Goal: Transaction & Acquisition: Obtain resource

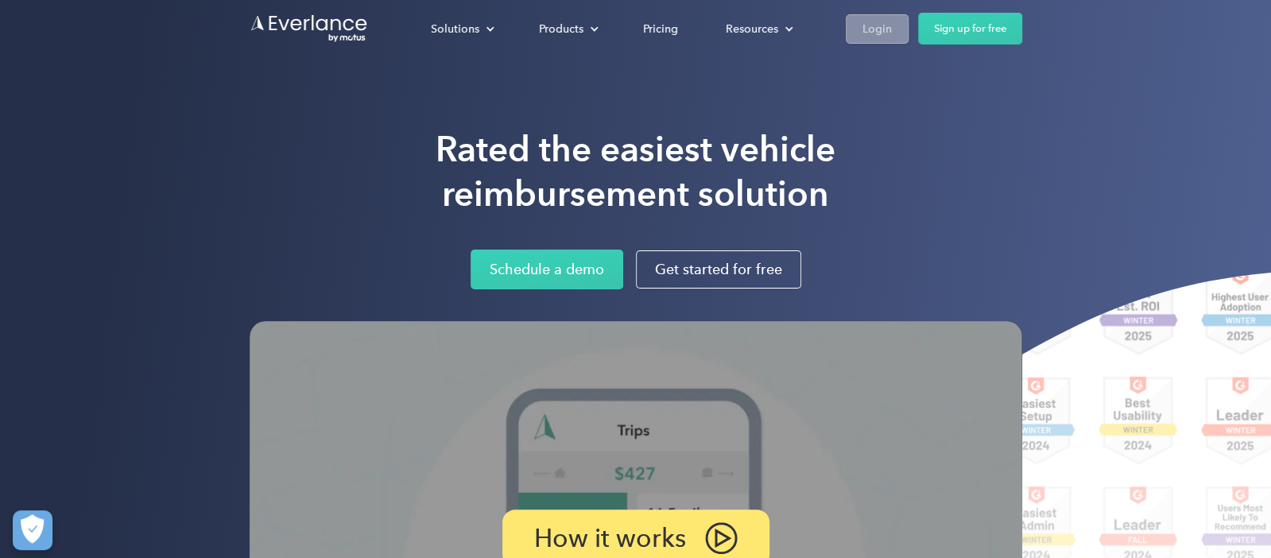
click at [892, 28] on link "Login" at bounding box center [877, 28] width 63 height 29
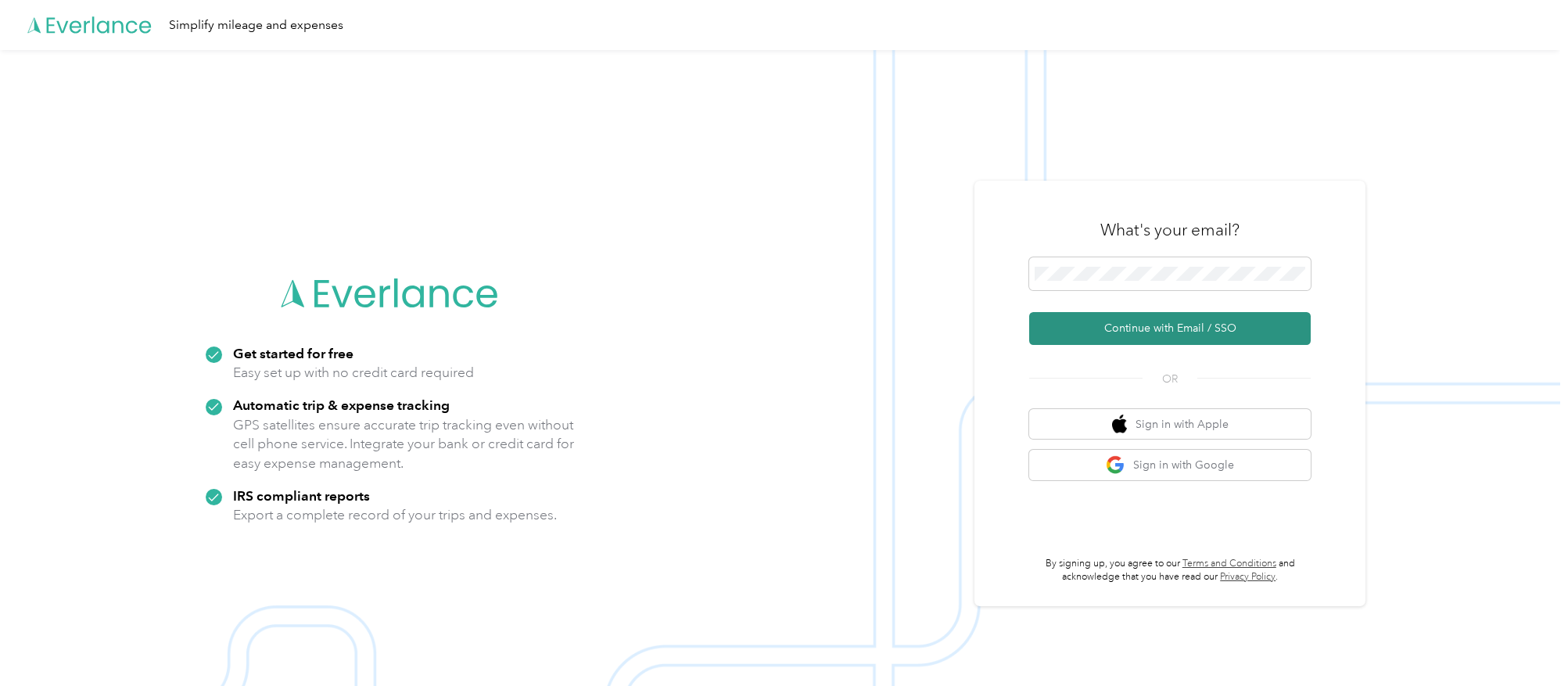
click at [1282, 325] on button "Continue with Email / SSO" at bounding box center [1170, 328] width 281 height 32
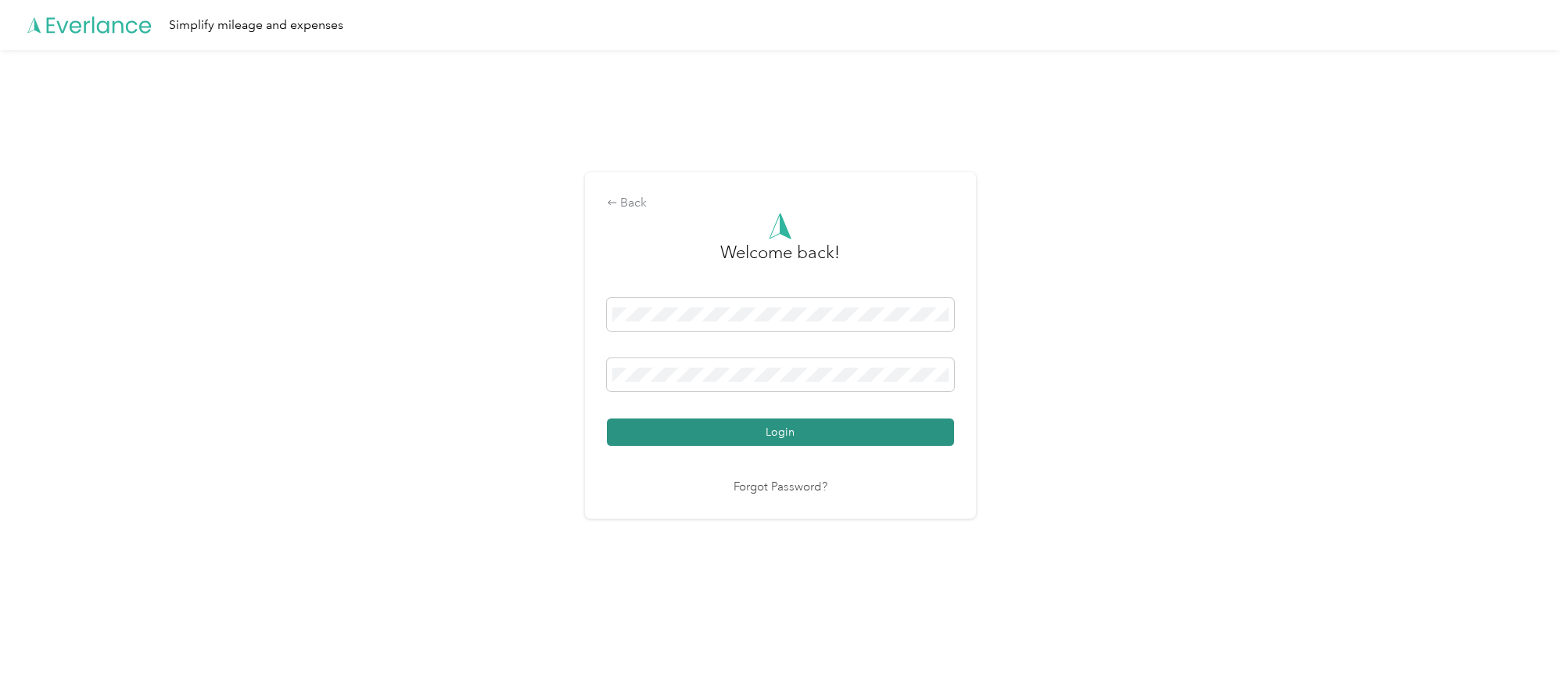
click at [879, 421] on button "Login" at bounding box center [780, 432] width 347 height 28
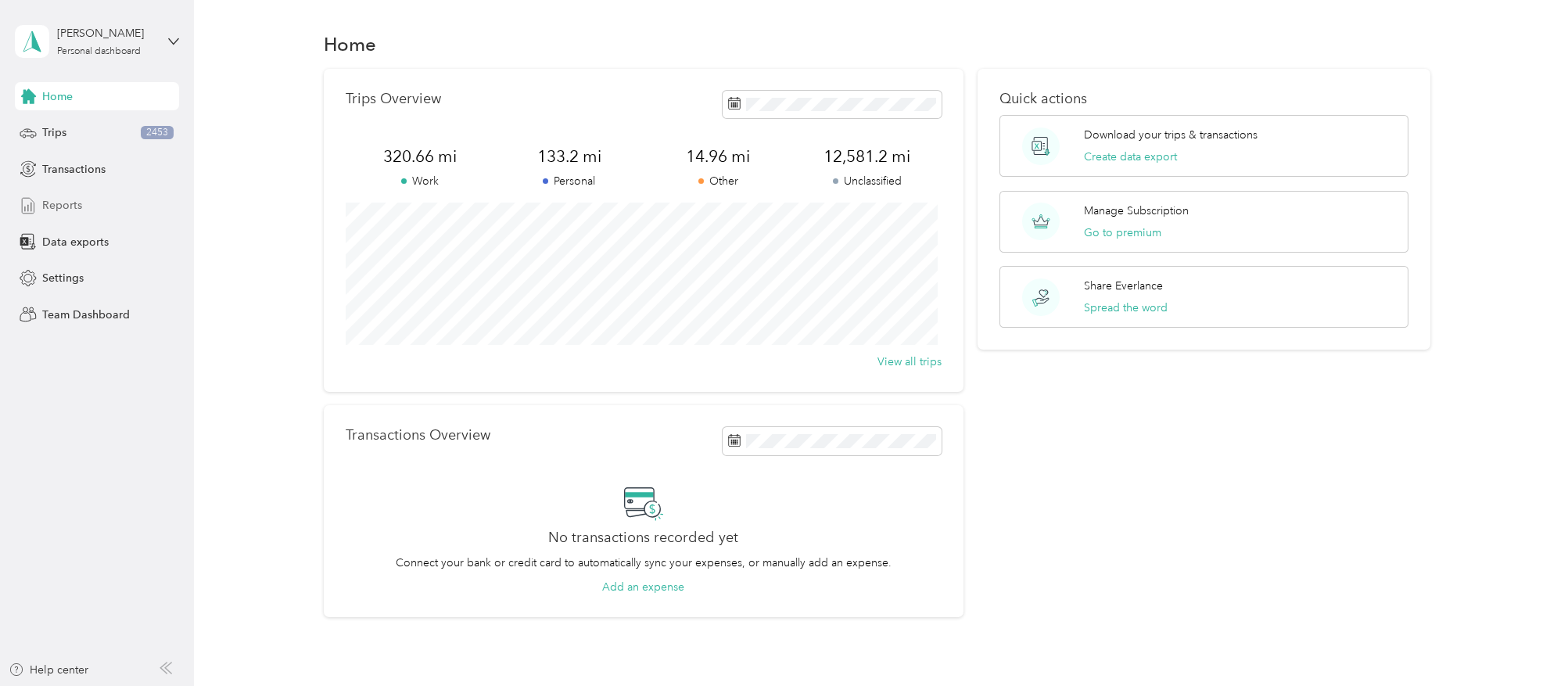
click at [101, 206] on div "Reports" at bounding box center [96, 206] width 164 height 29
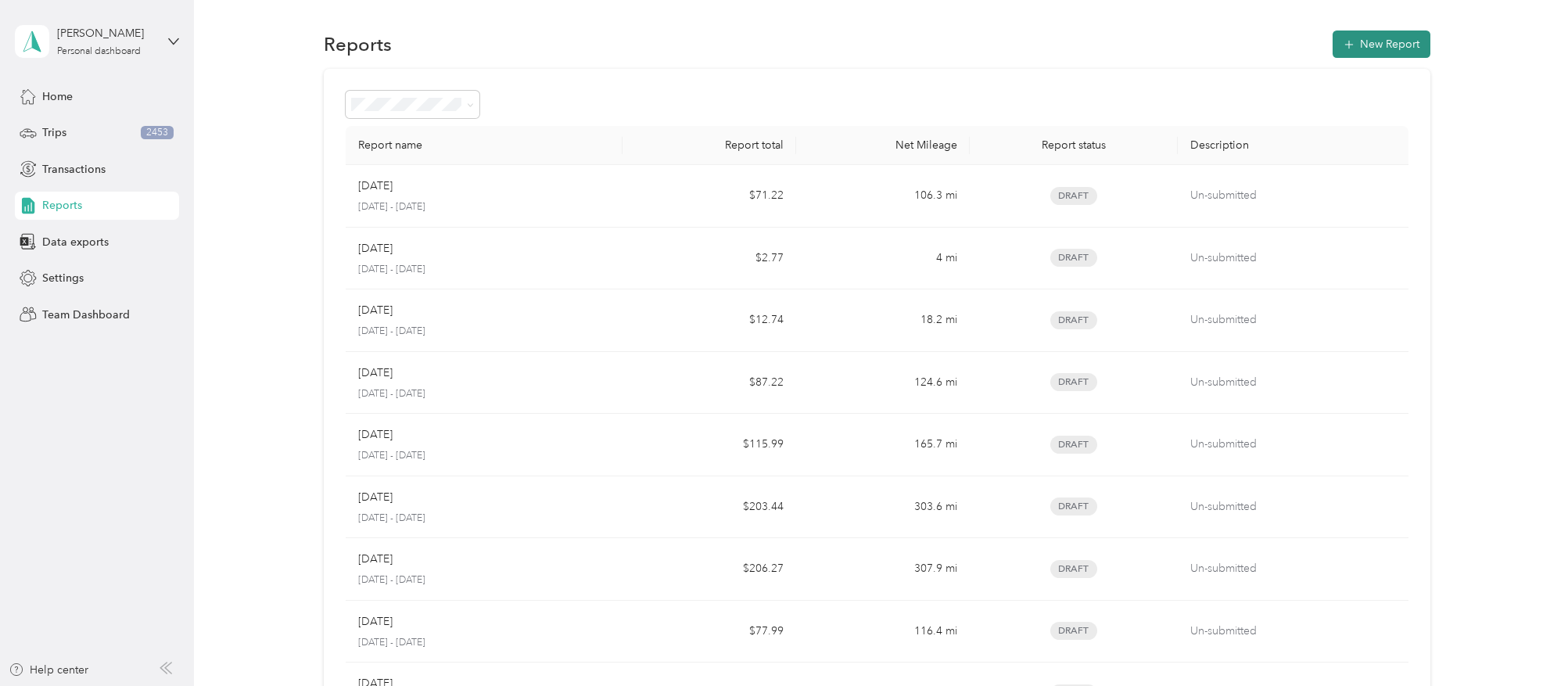
click at [1380, 47] on button "New Report" at bounding box center [1381, 44] width 97 height 28
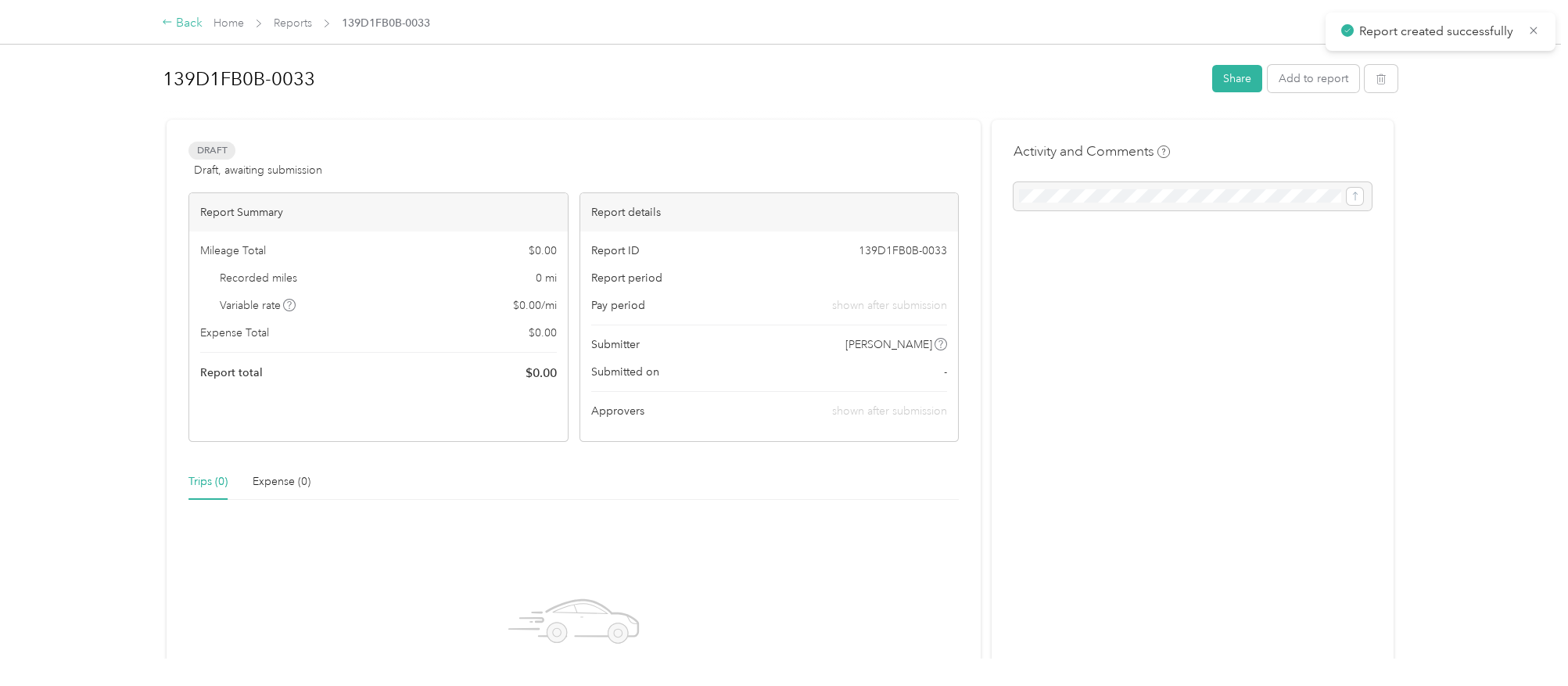
click at [185, 17] on div "Back" at bounding box center [182, 23] width 40 height 19
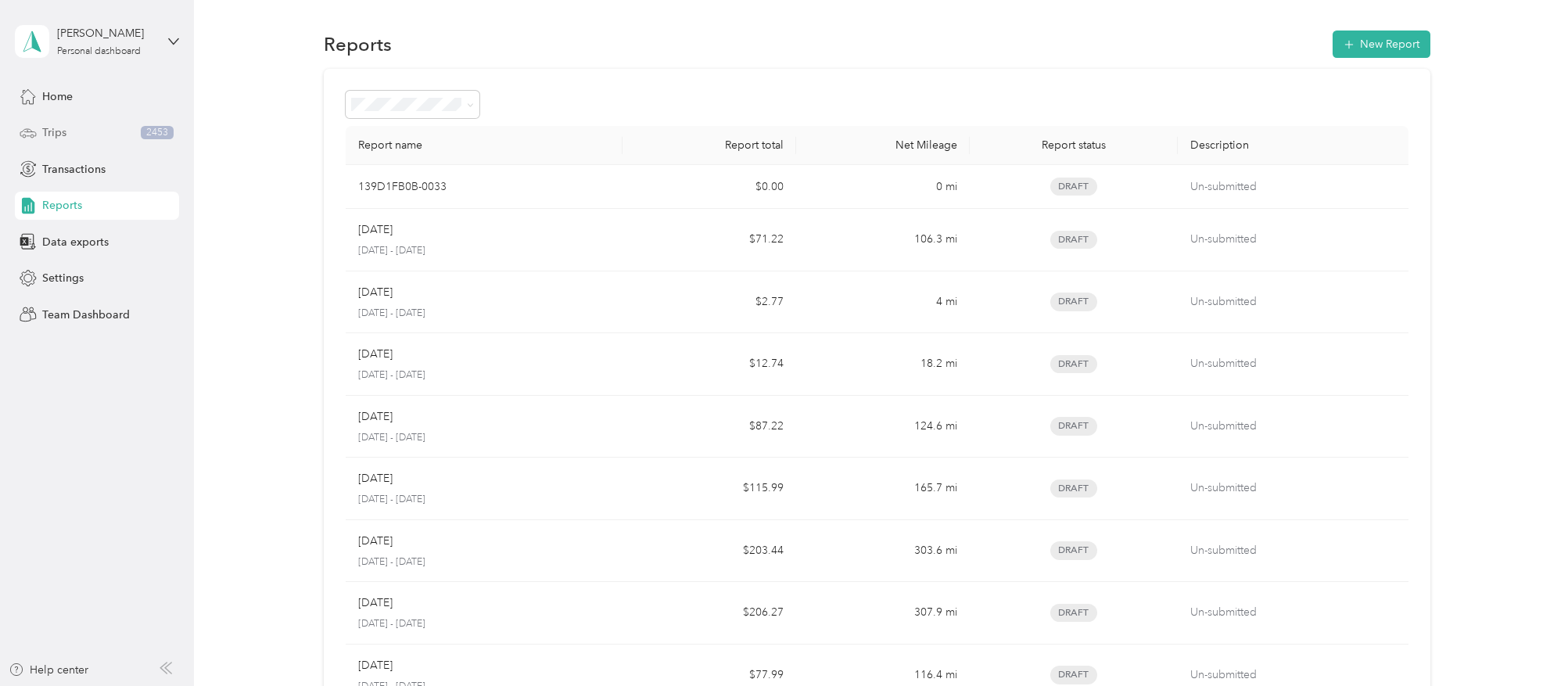
click at [90, 128] on div "Trips 2453" at bounding box center [96, 133] width 164 height 29
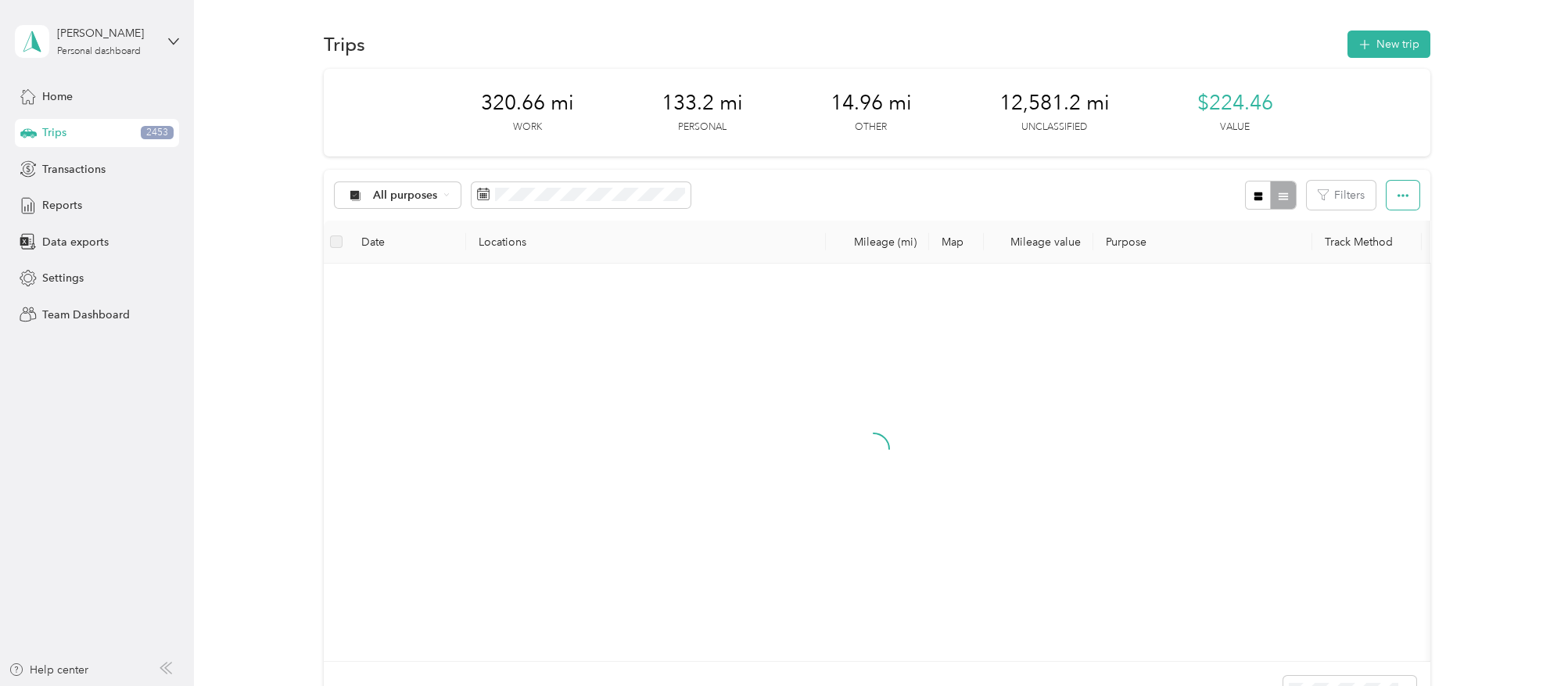
click at [1386, 200] on button "button" at bounding box center [1402, 195] width 32 height 29
click at [1427, 174] on div "320.66 mi Work 133.2 mi Personal 14.96 mi Other 12,581.2 mi Unclassified $224.4…" at bounding box center [876, 420] width 1328 height 704
click at [1344, 189] on button "Filters" at bounding box center [1341, 195] width 69 height 29
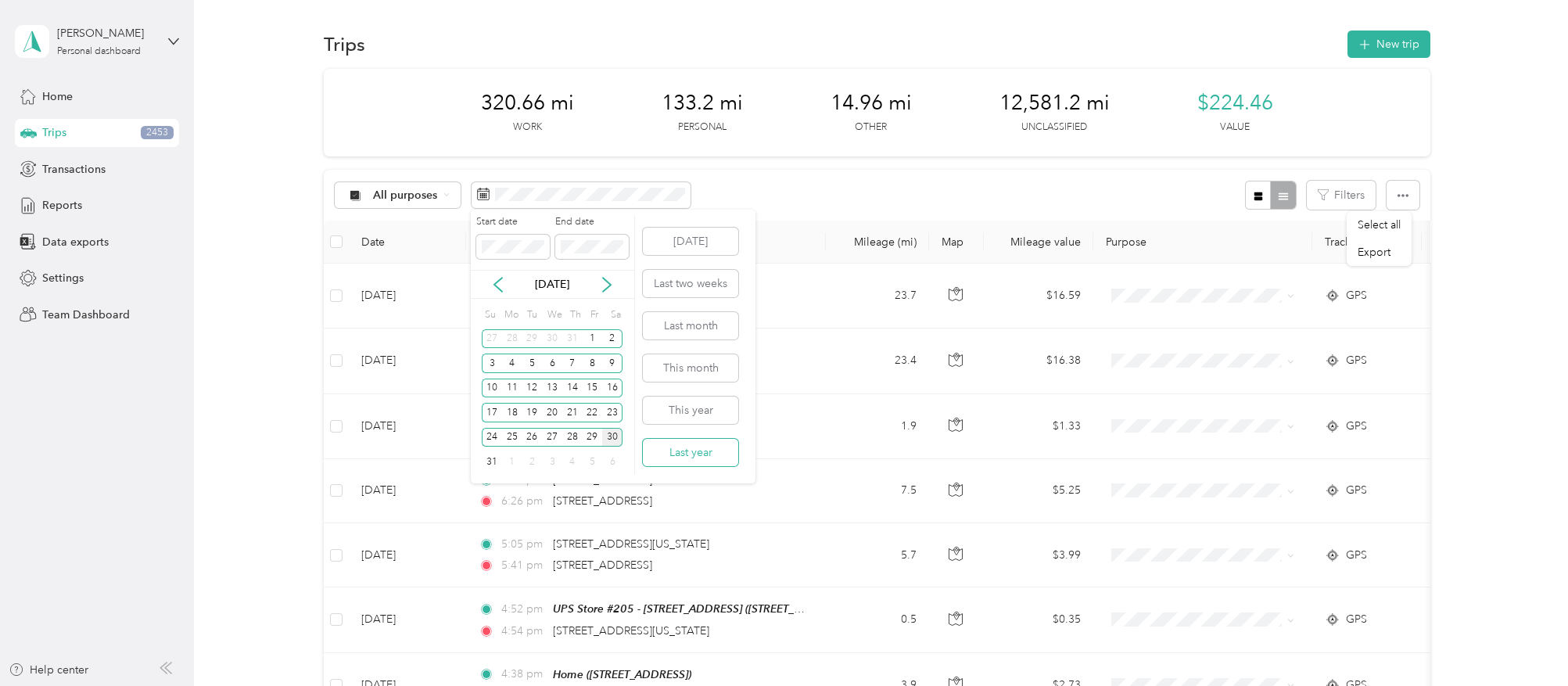
click at [719, 451] on button "Last year" at bounding box center [690, 453] width 95 height 28
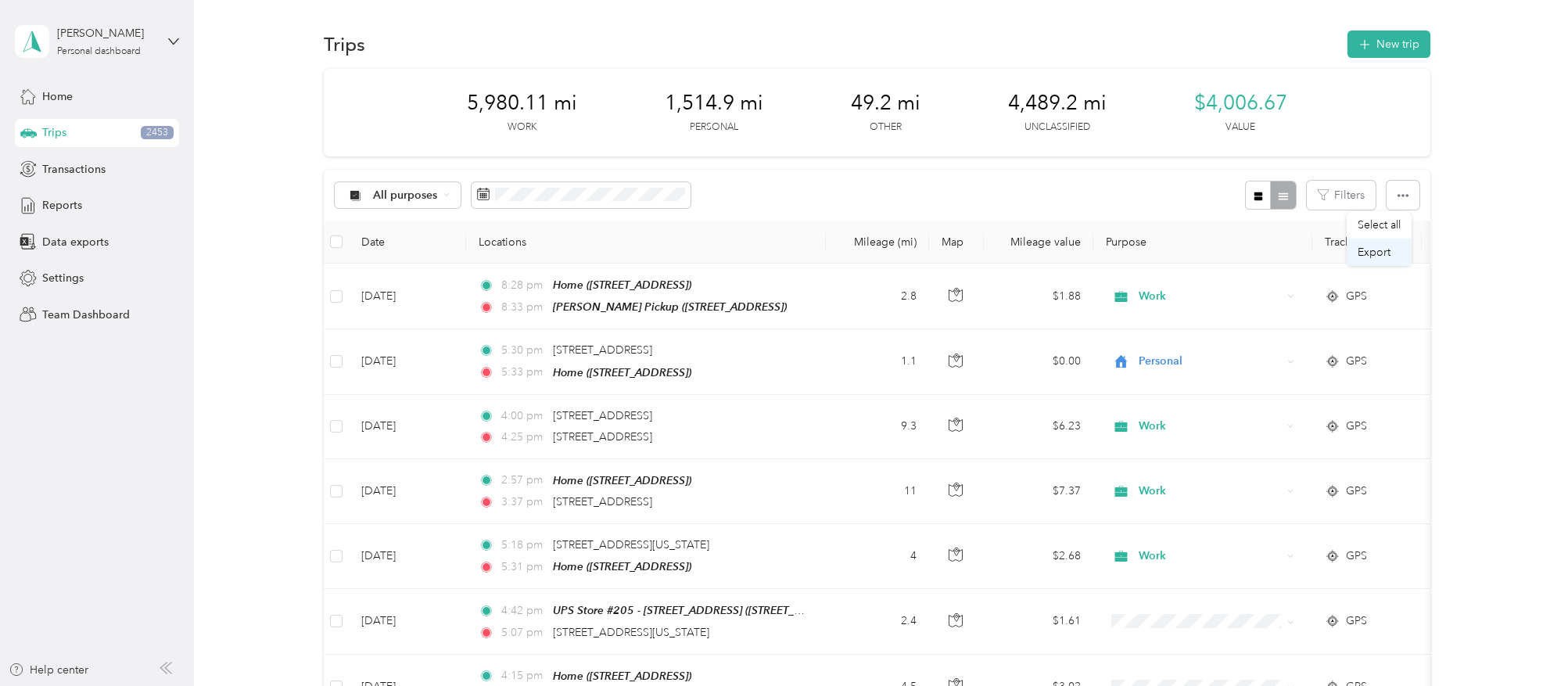
click at [1365, 260] on li "Export" at bounding box center [1379, 252] width 65 height 28
click at [1378, 260] on div "Export" at bounding box center [1379, 252] width 43 height 17
drag, startPoint x: 43, startPoint y: 206, endPoint x: 311, endPoint y: 141, distance: 275.8
drag, startPoint x: 86, startPoint y: 235, endPoint x: 59, endPoint y: 244, distance: 28.5
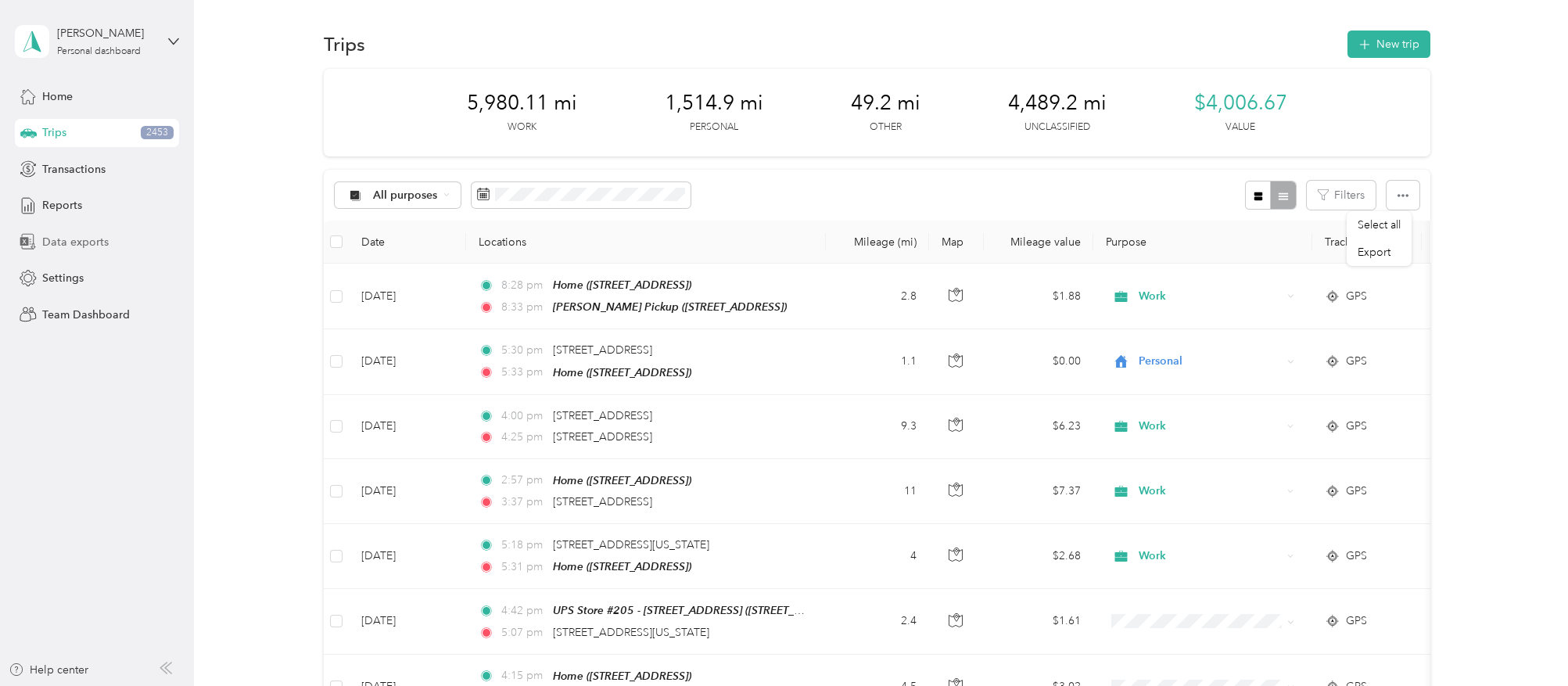
click at [59, 244] on span "Data exports" at bounding box center [76, 242] width 67 height 17
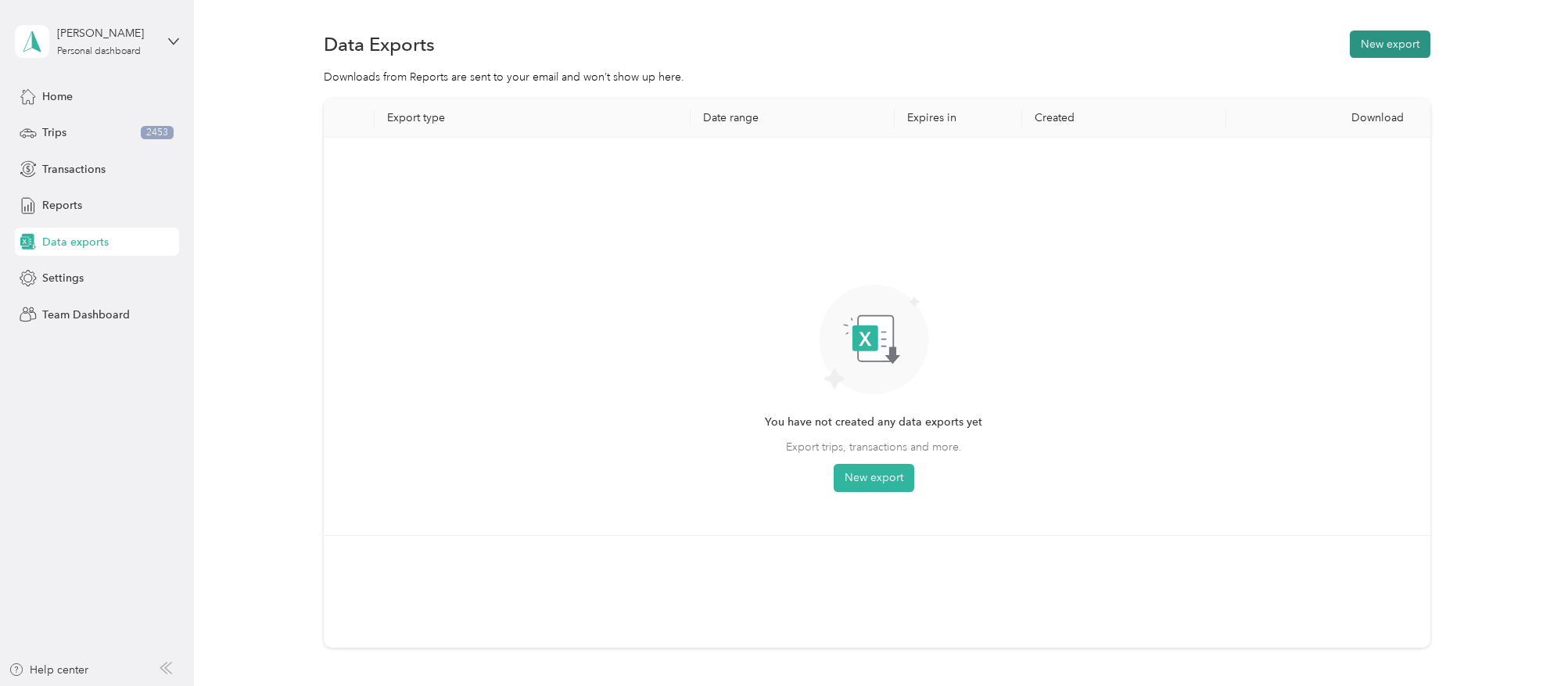
click at [1393, 41] on button "New export" at bounding box center [1390, 44] width 81 height 28
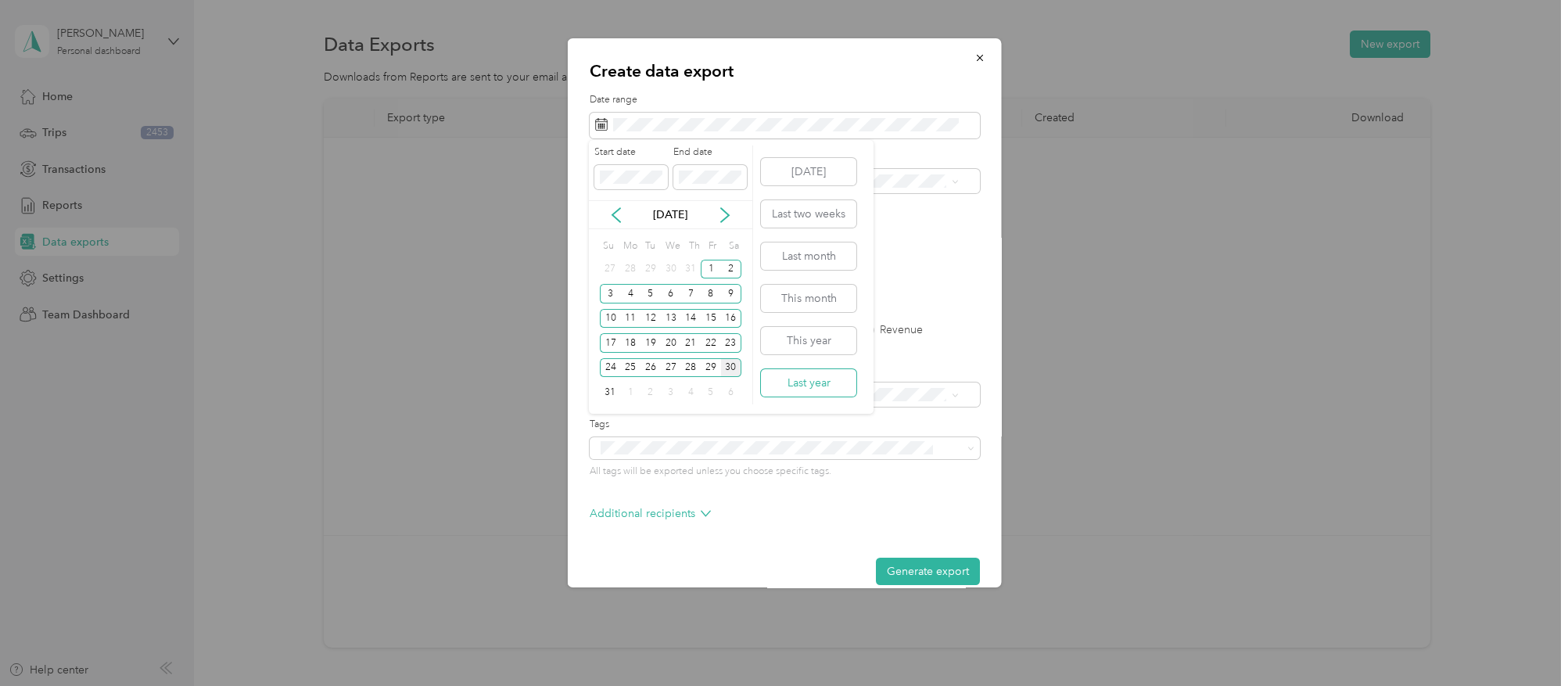
click at [820, 376] on button "Last year" at bounding box center [808, 383] width 95 height 28
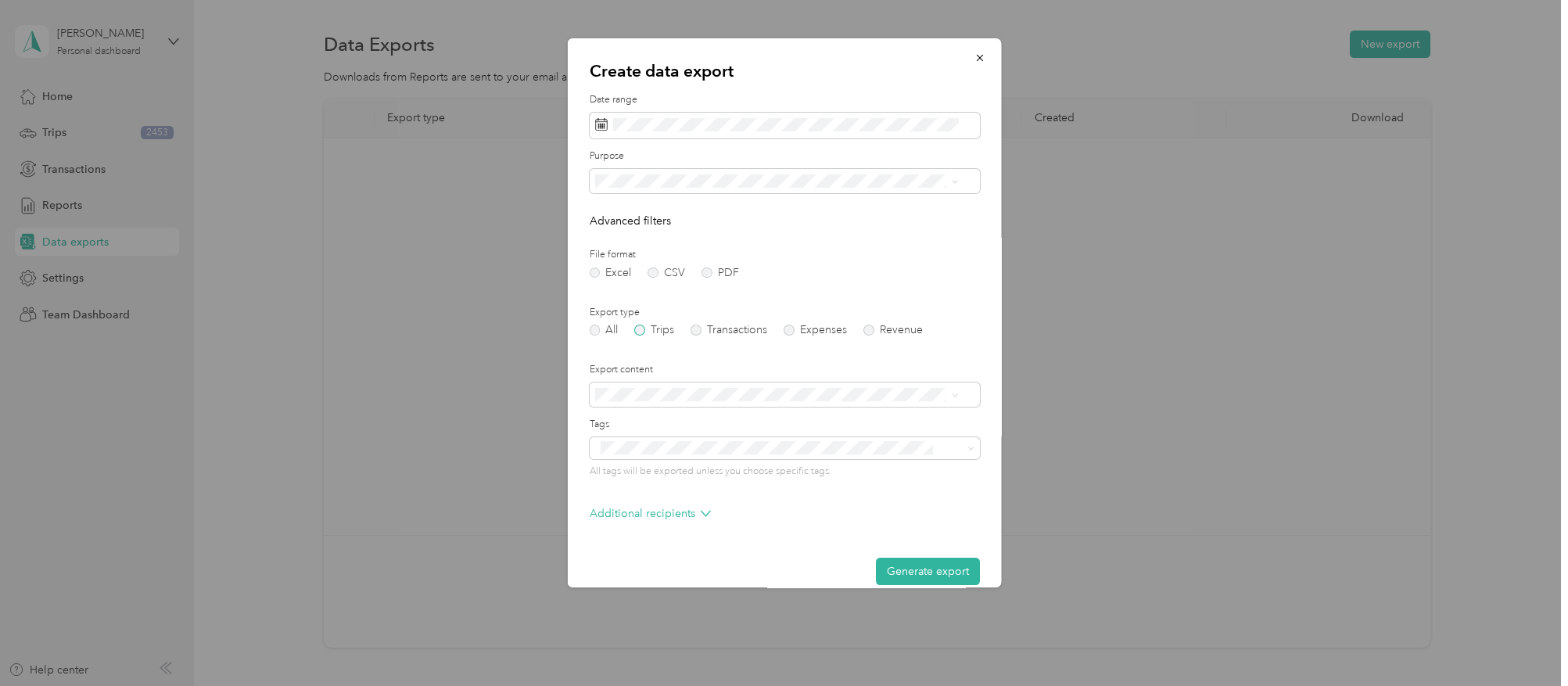
drag, startPoint x: 914, startPoint y: 564, endPoint x: 668, endPoint y: 323, distance: 344.4
click at [682, 313] on form "Date range Purpose Advanced filters File format Excel CSV PDF Export type All T…" at bounding box center [784, 340] width 391 height 492
click at [665, 326] on label "Trips" at bounding box center [654, 330] width 40 height 11
click at [906, 574] on button "Generate export" at bounding box center [928, 572] width 104 height 28
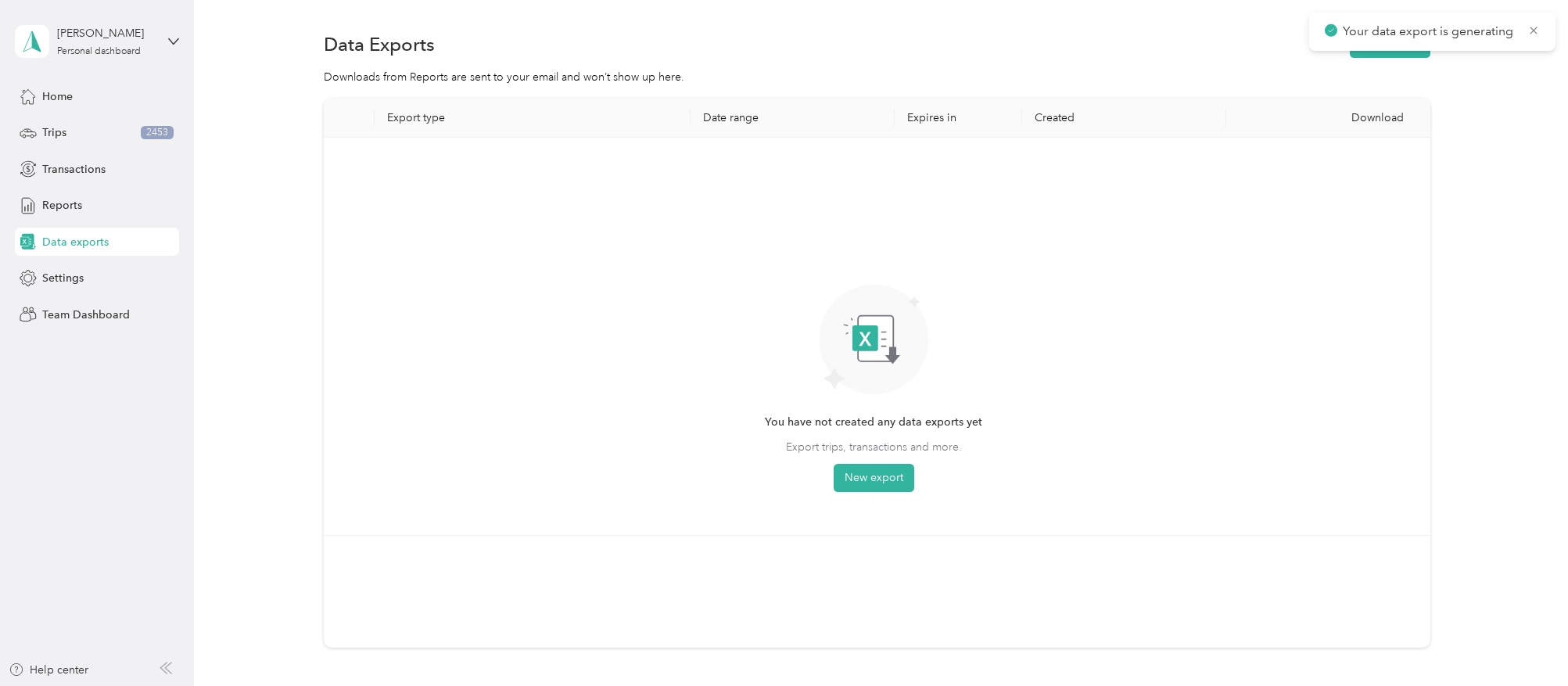
click at [1282, 138] on div "You have not created any data exports yet Export trips, transactions and more. …" at bounding box center [874, 337] width 1100 height 398
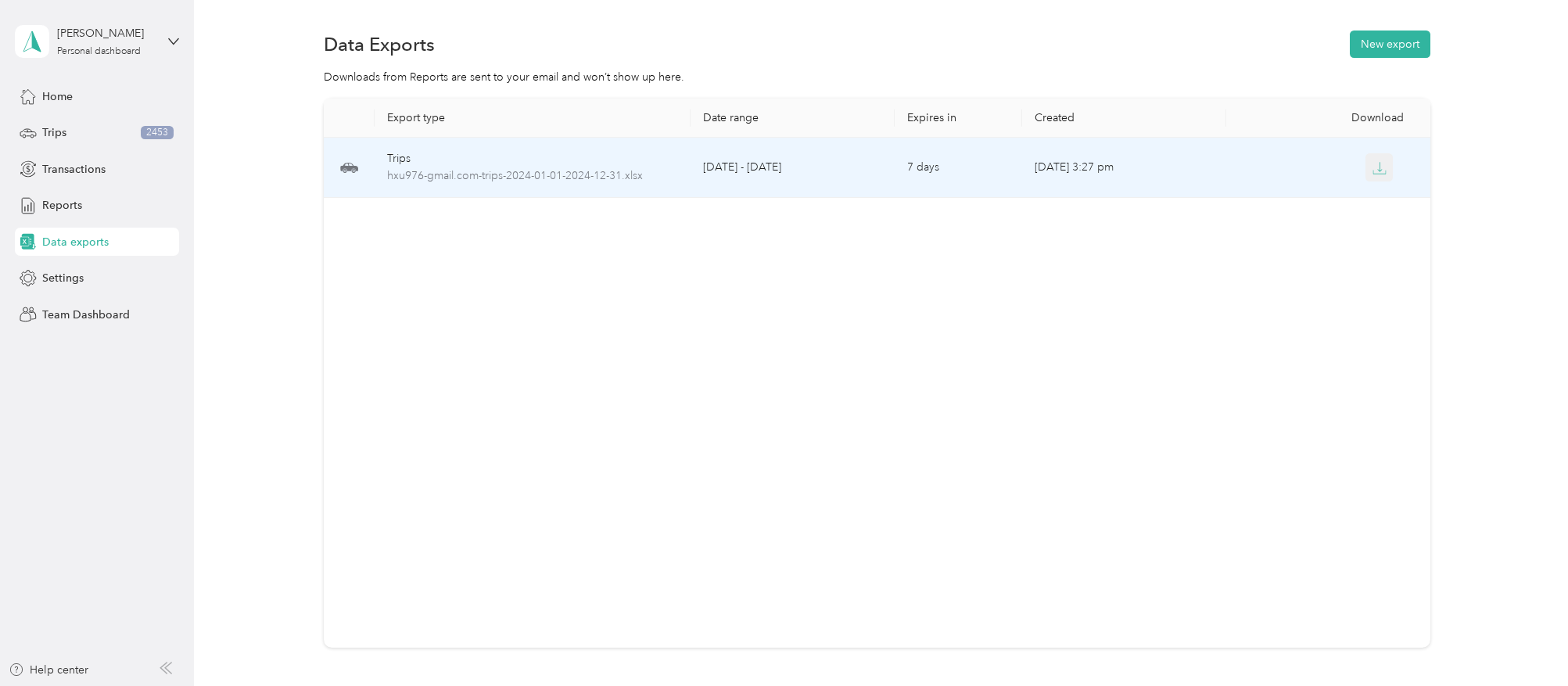
click at [1372, 161] on icon "button" at bounding box center [1379, 168] width 14 height 14
click at [1377, 170] on icon "button" at bounding box center [1379, 167] width 5 height 10
